Goal: Find specific page/section: Find specific page/section

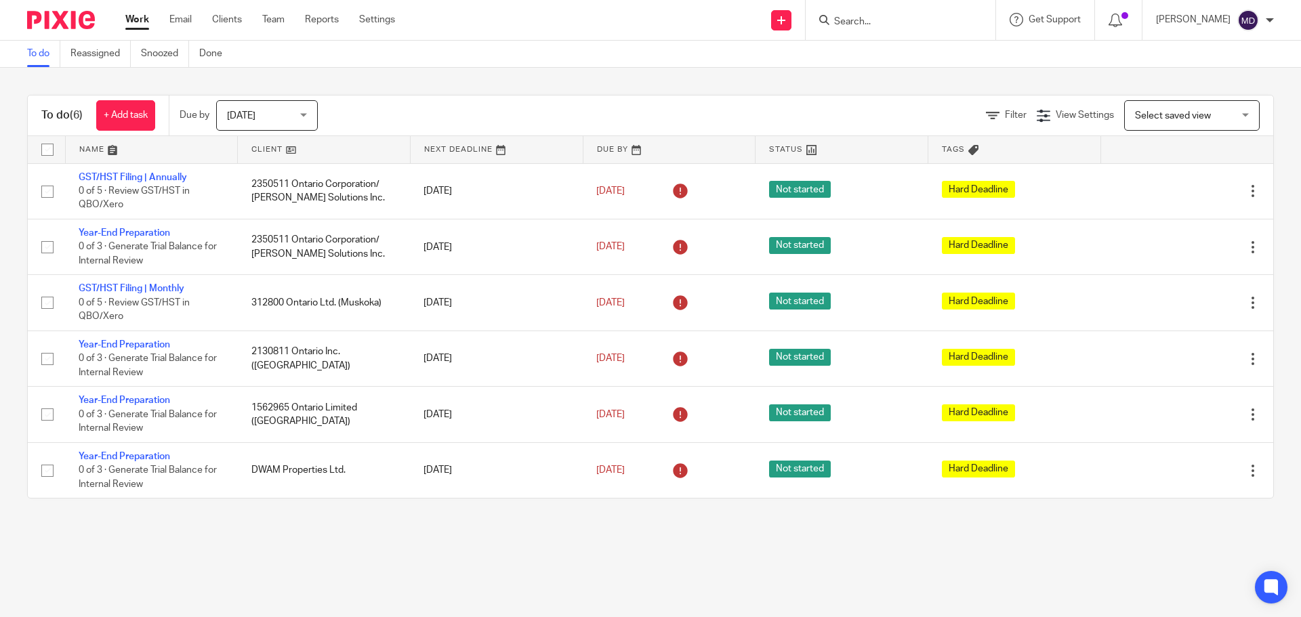
click at [900, 26] on input "Search" at bounding box center [894, 22] width 122 height 12
type input "simai"
click at [897, 56] on link at bounding box center [944, 58] width 228 height 31
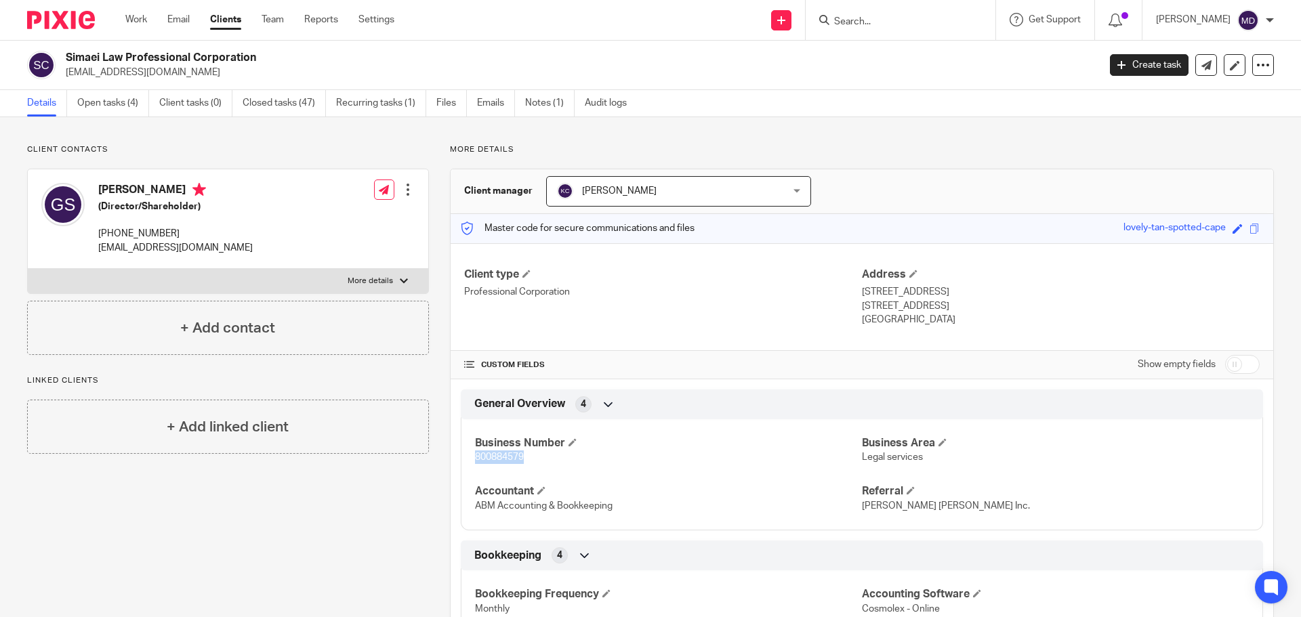
drag, startPoint x: 474, startPoint y: 457, endPoint x: 523, endPoint y: 462, distance: 49.8
click at [523, 462] on p "800884579" at bounding box center [668, 458] width 387 height 14
copy span "800884579"
click at [889, 21] on input "Search" at bounding box center [894, 22] width 122 height 12
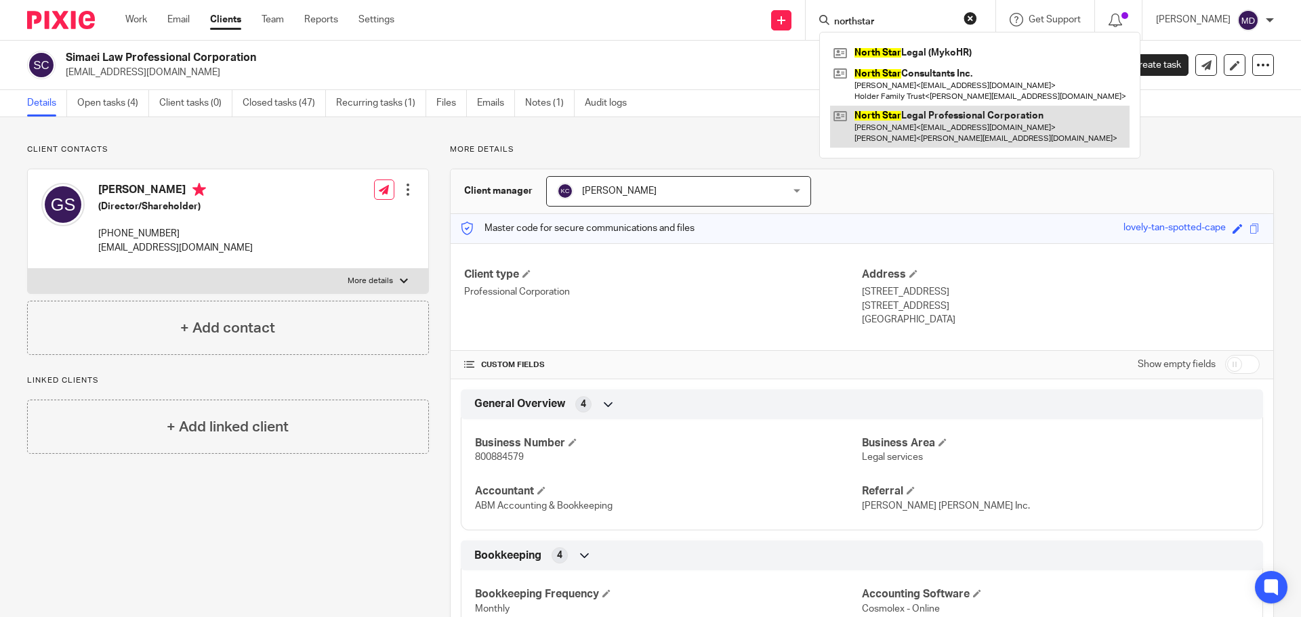
type input "northstar"
click at [973, 115] on link at bounding box center [980, 127] width 300 height 42
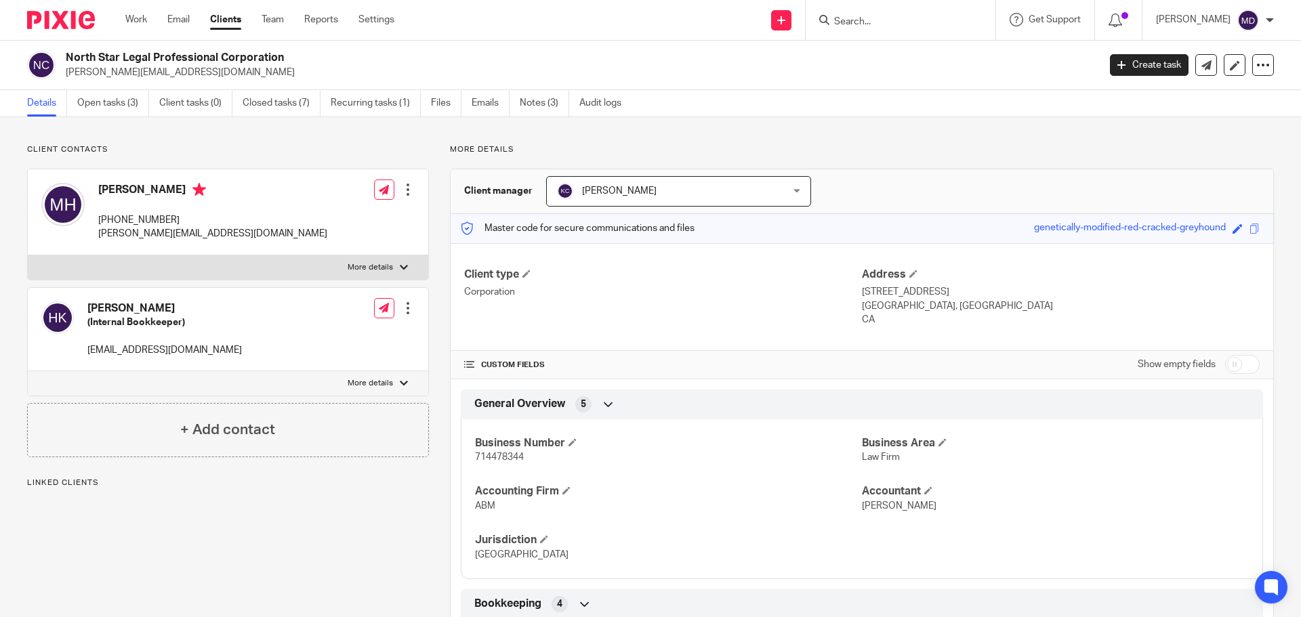
scroll to position [606, 0]
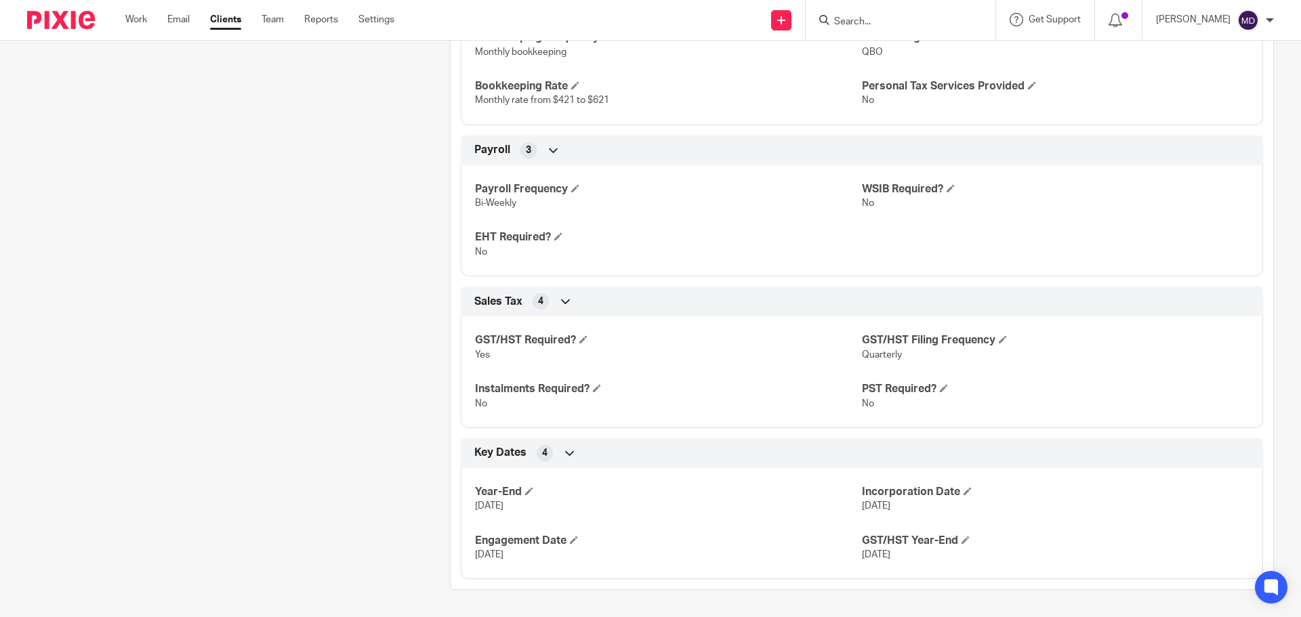
click at [914, 18] on input "Search" at bounding box center [894, 22] width 122 height 12
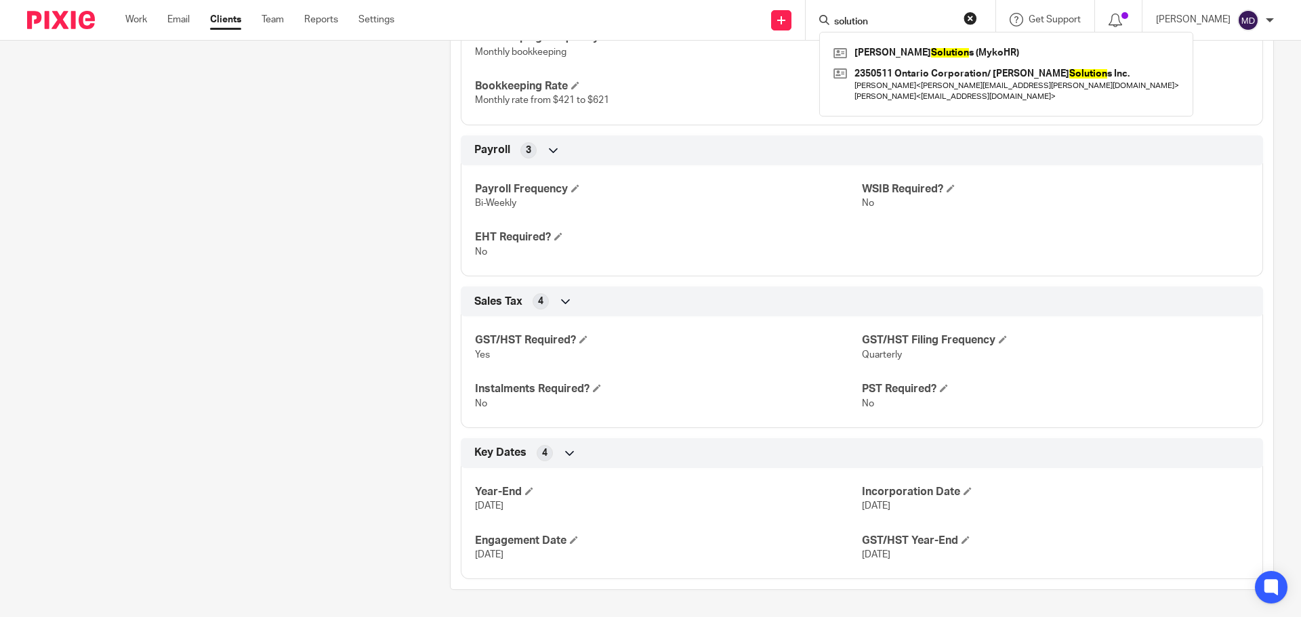
type input "solution"
click at [977, 15] on button "reset" at bounding box center [971, 19] width 14 height 14
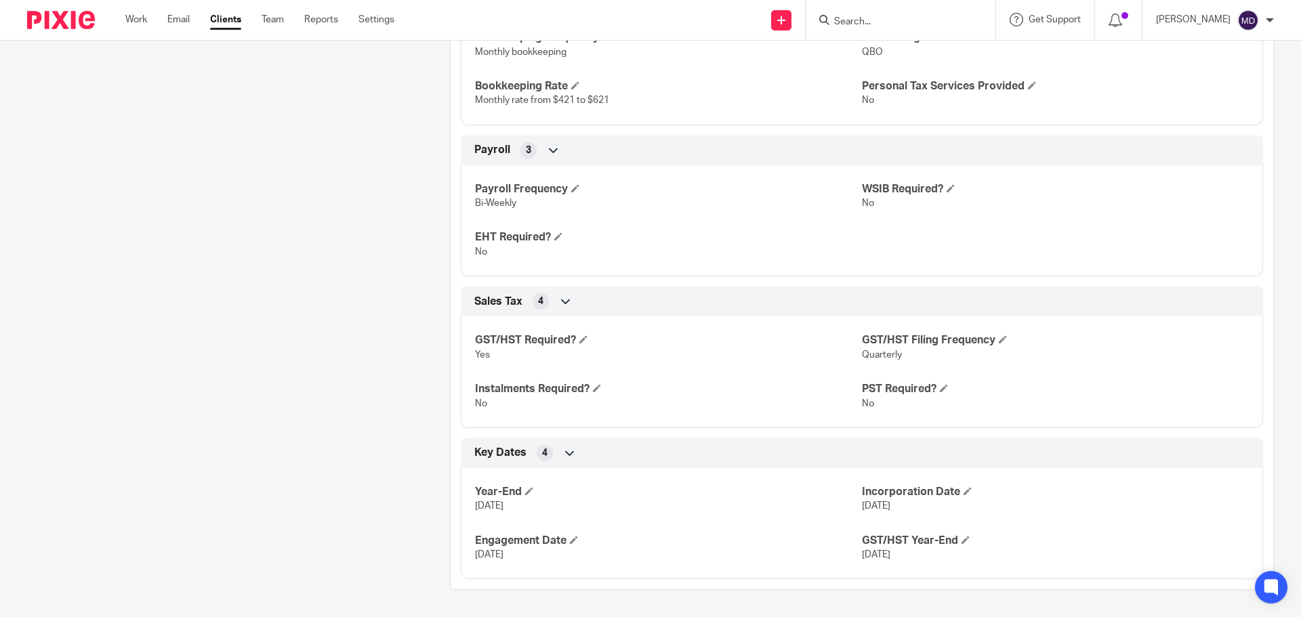
click at [380, 166] on div "Client contacts Harsh Kothari (Internal Bookkeeper) harsh.kothari@northstarcomp…" at bounding box center [217, 64] width 423 height 1052
click at [892, 22] on input "Search" at bounding box center [894, 22] width 122 height 12
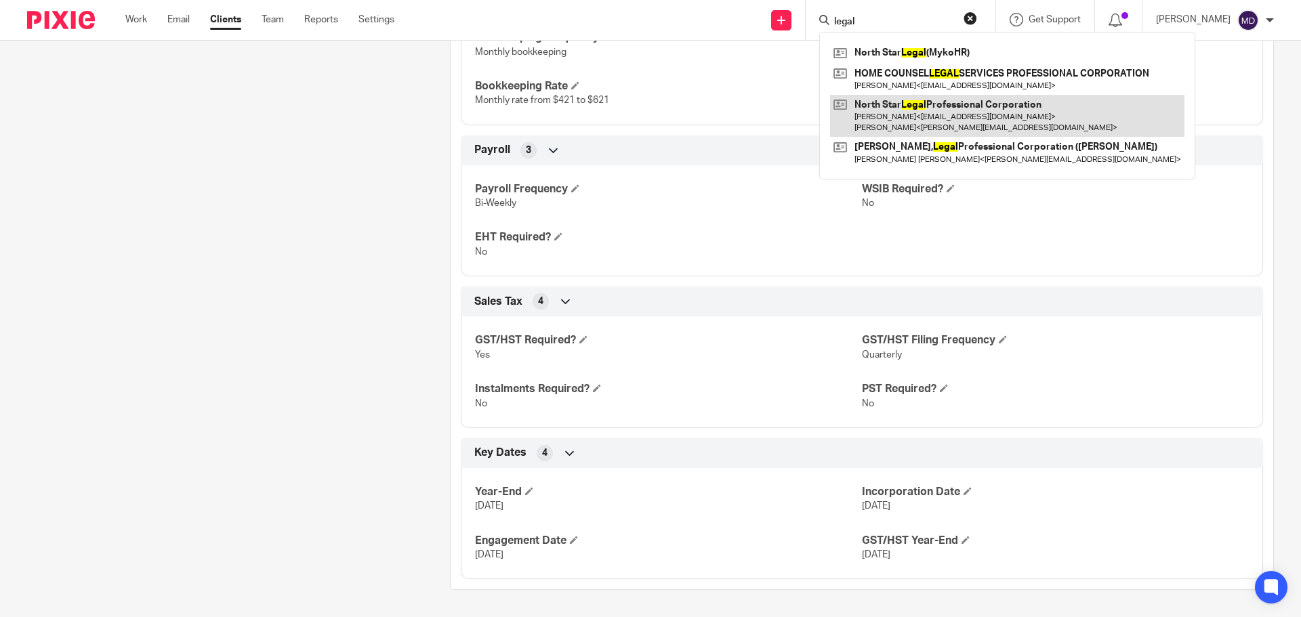
type input "legal"
click at [929, 120] on link at bounding box center [1007, 116] width 354 height 42
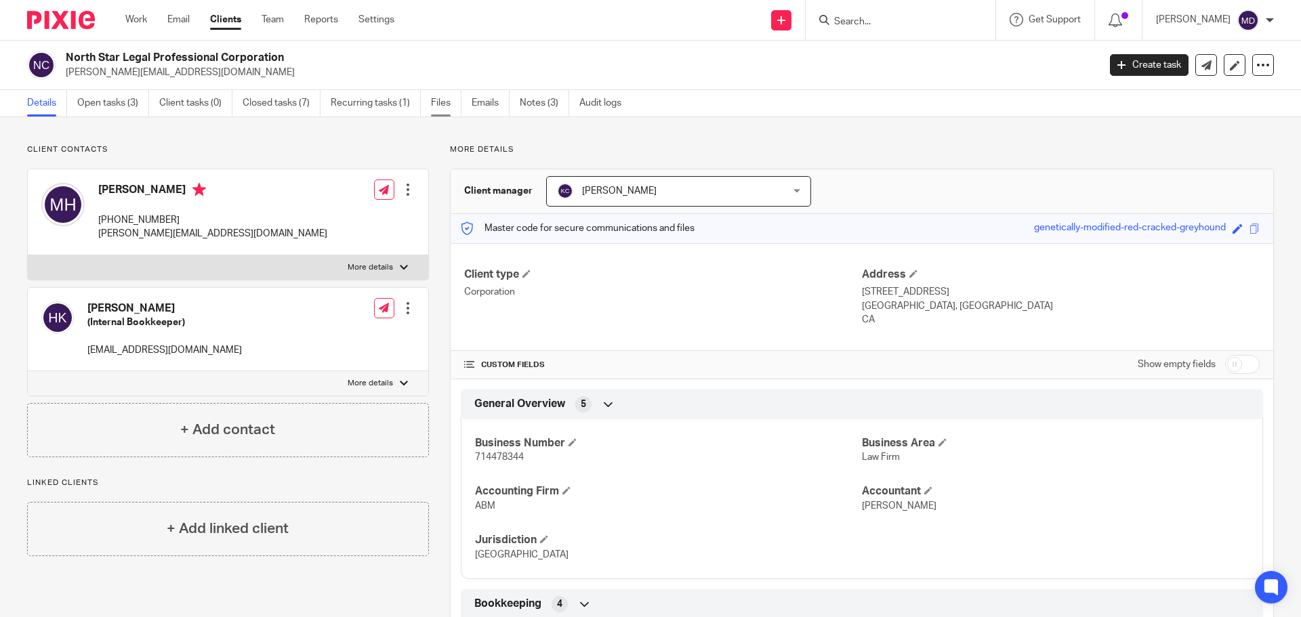
click at [436, 104] on link "Files" at bounding box center [446, 103] width 30 height 26
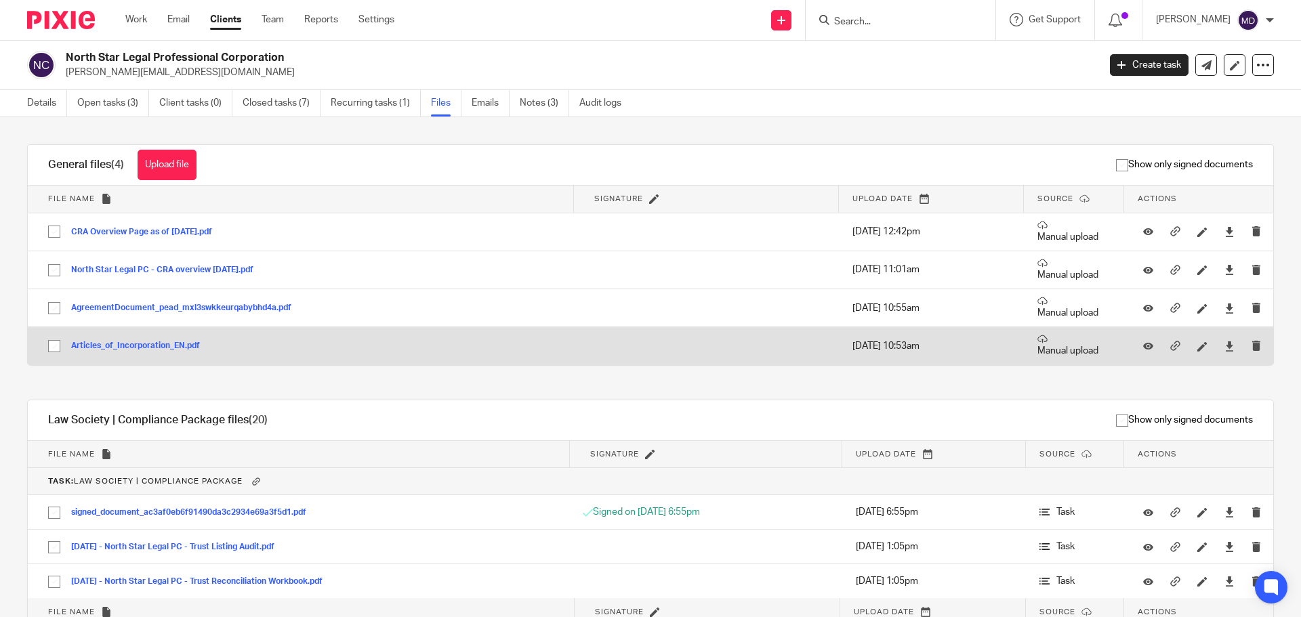
click at [125, 346] on button "Articles_of_Incorporation_EN.pdf" at bounding box center [140, 346] width 139 height 9
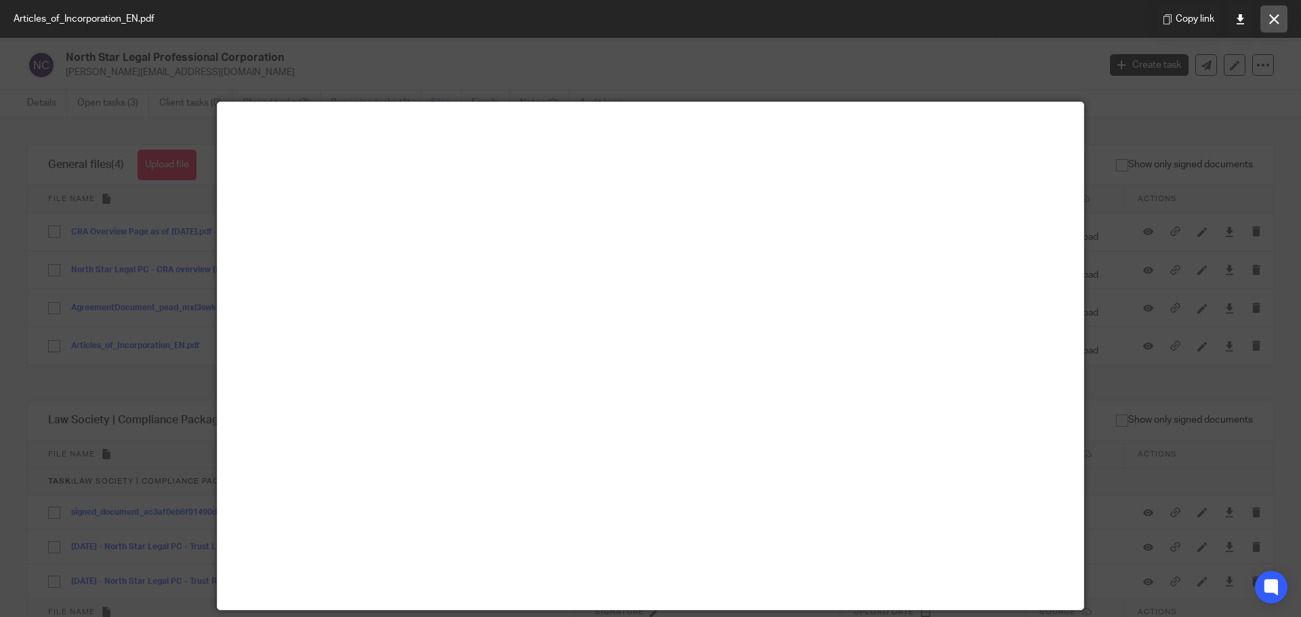
click at [1269, 18] on icon at bounding box center [1274, 19] width 10 height 10
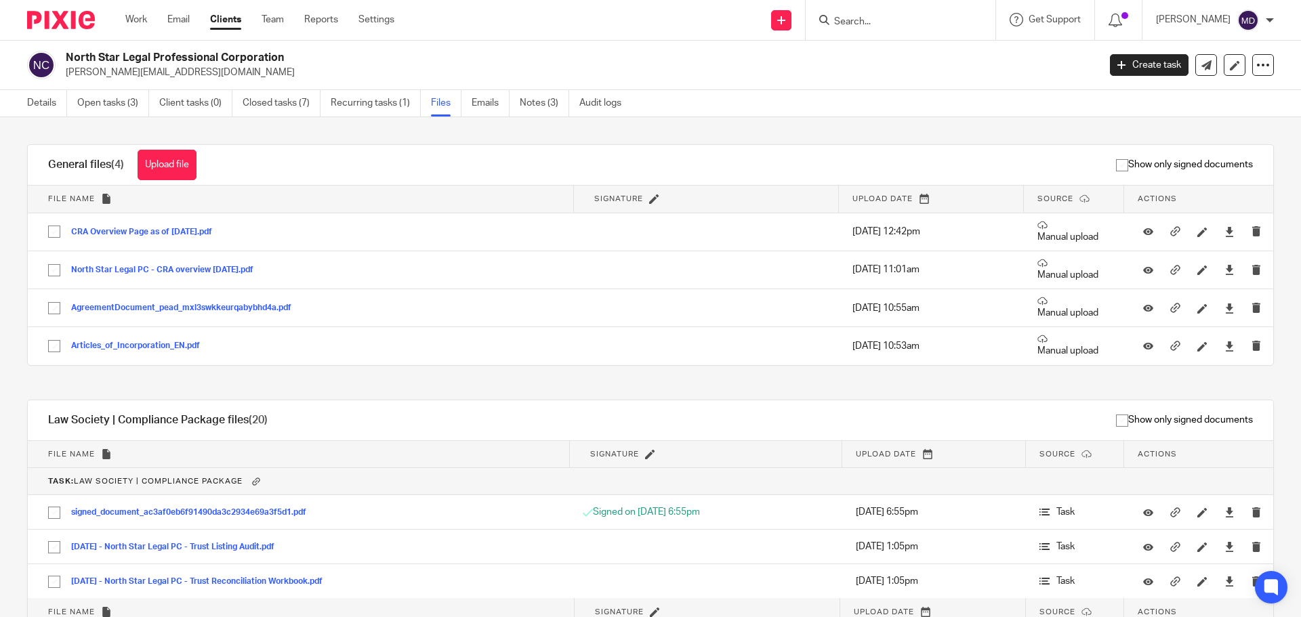
click at [899, 16] on input "Search" at bounding box center [894, 22] width 122 height 12
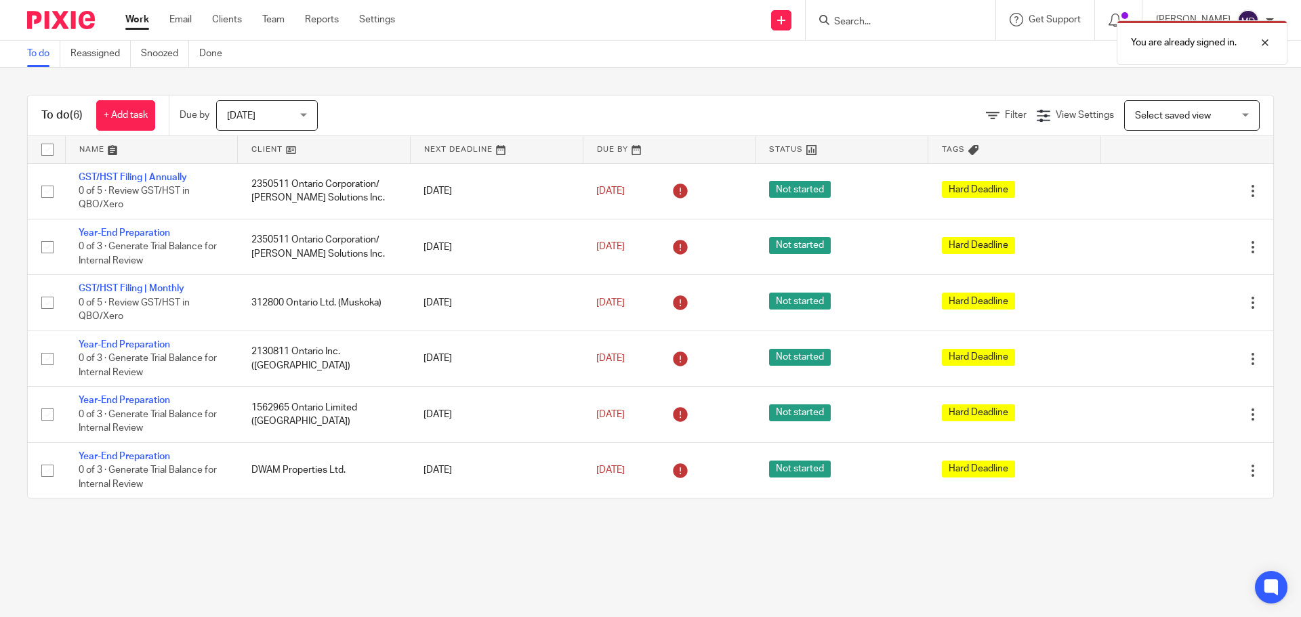
click at [876, 24] on div "You are already signed in." at bounding box center [969, 40] width 637 height 52
click at [1268, 43] on div at bounding box center [1255, 43] width 37 height 16
click at [876, 19] on input "Search" at bounding box center [894, 22] width 122 height 12
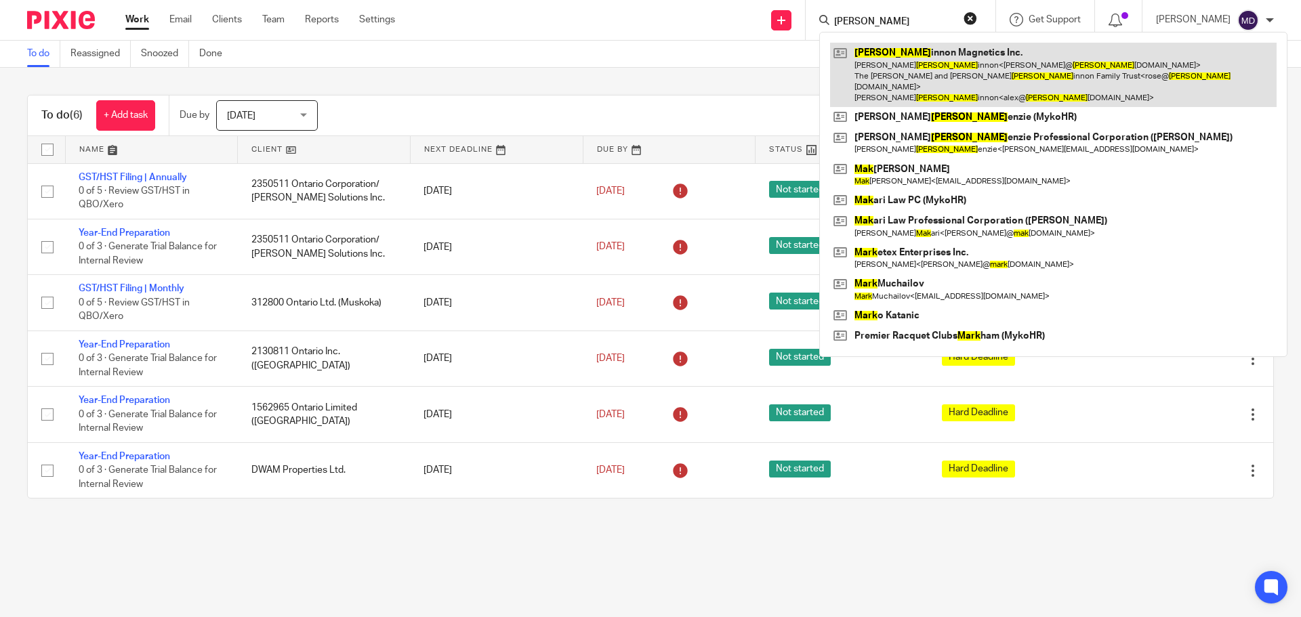
type input "mack"
click at [928, 49] on link at bounding box center [1053, 75] width 447 height 64
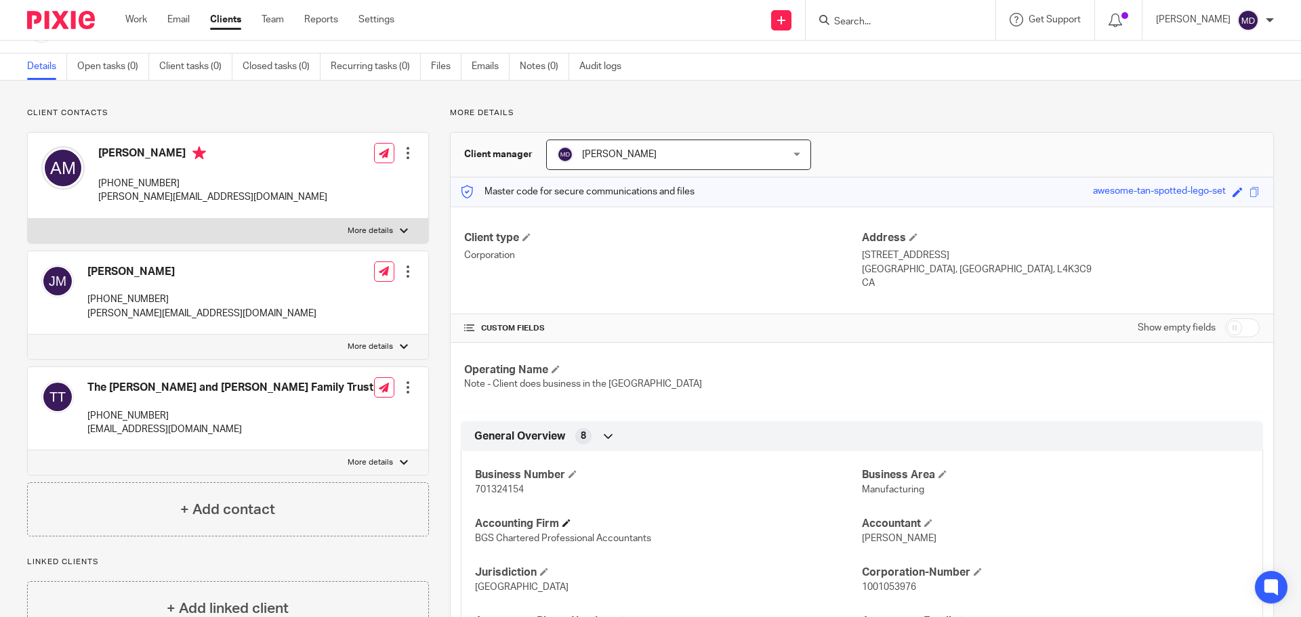
scroll to position [68, 0]
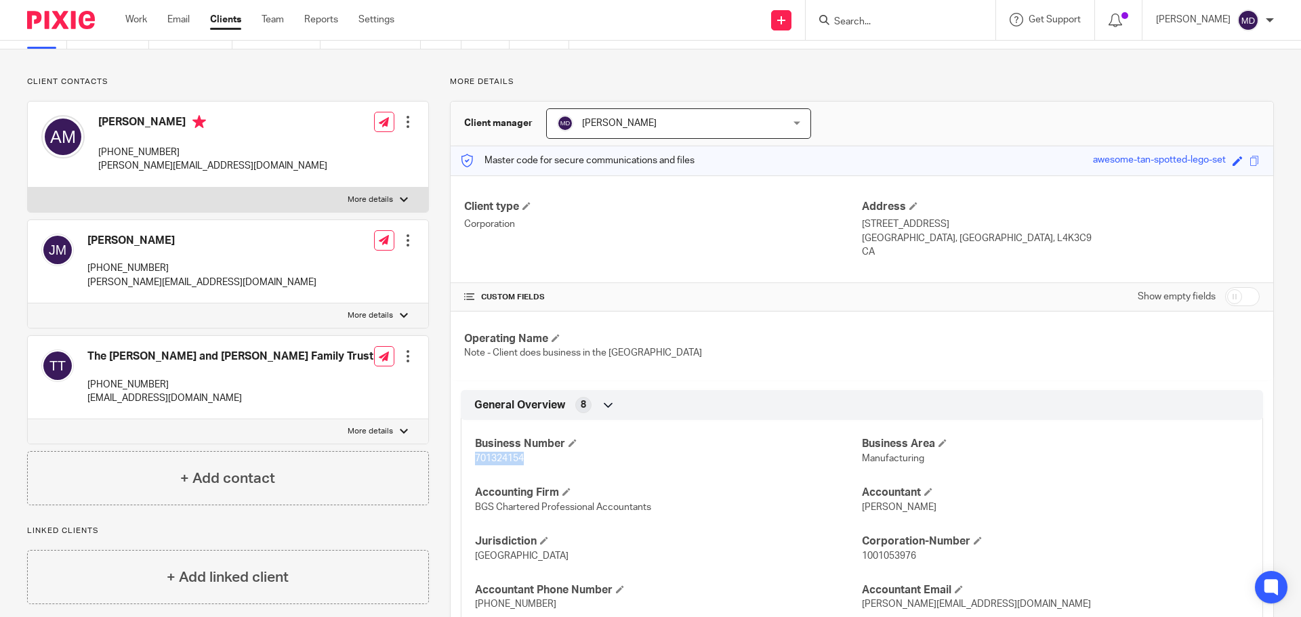
drag, startPoint x: 472, startPoint y: 459, endPoint x: 521, endPoint y: 461, distance: 48.8
click at [521, 461] on span "701324154" at bounding box center [499, 458] width 49 height 9
copy span "701324154"
